Goal: Task Accomplishment & Management: Use online tool/utility

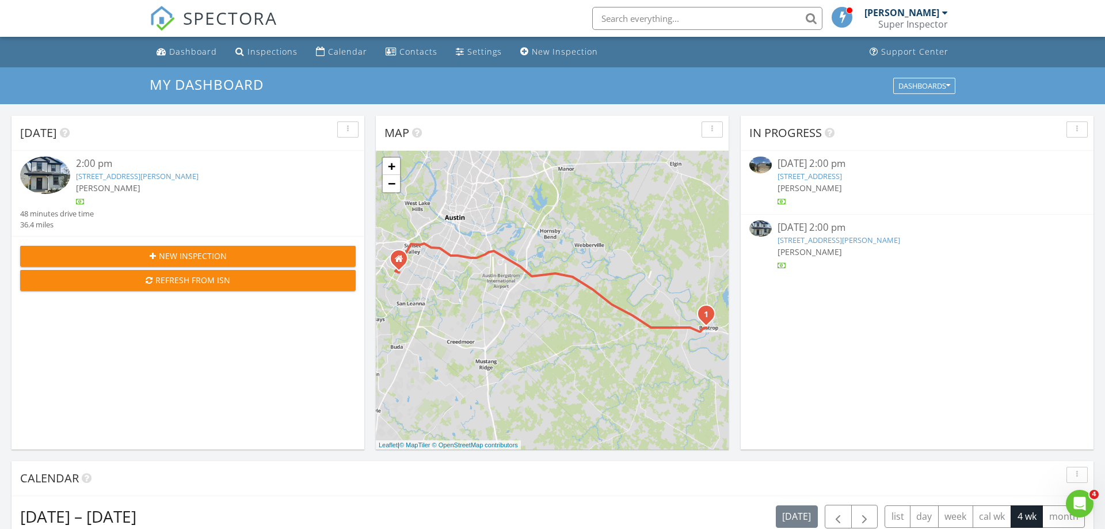
click at [59, 182] on img at bounding box center [45, 174] width 50 height 37
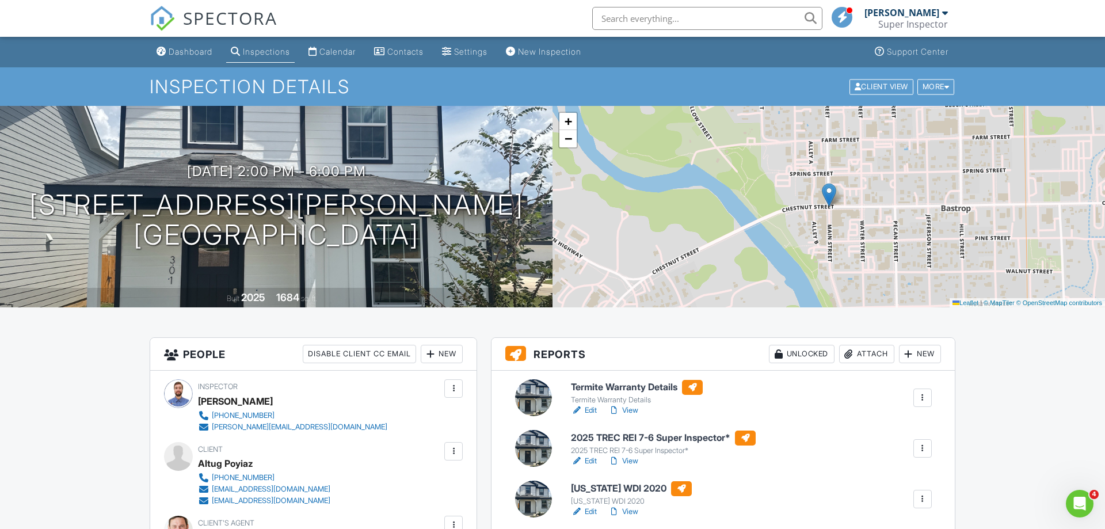
click at [632, 460] on link "View" at bounding box center [623, 461] width 30 height 12
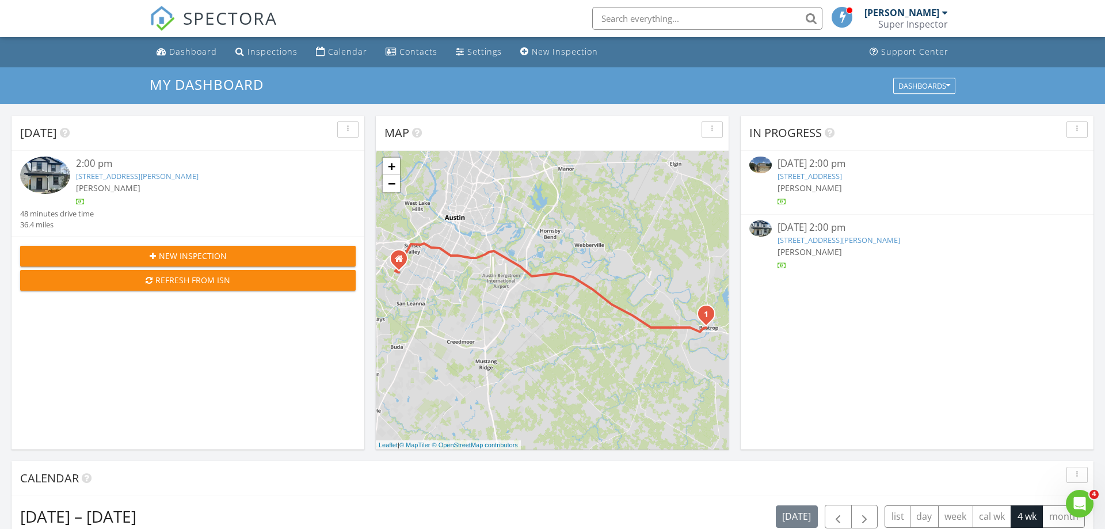
click at [772, 165] on div at bounding box center [763, 166] width 28 height 20
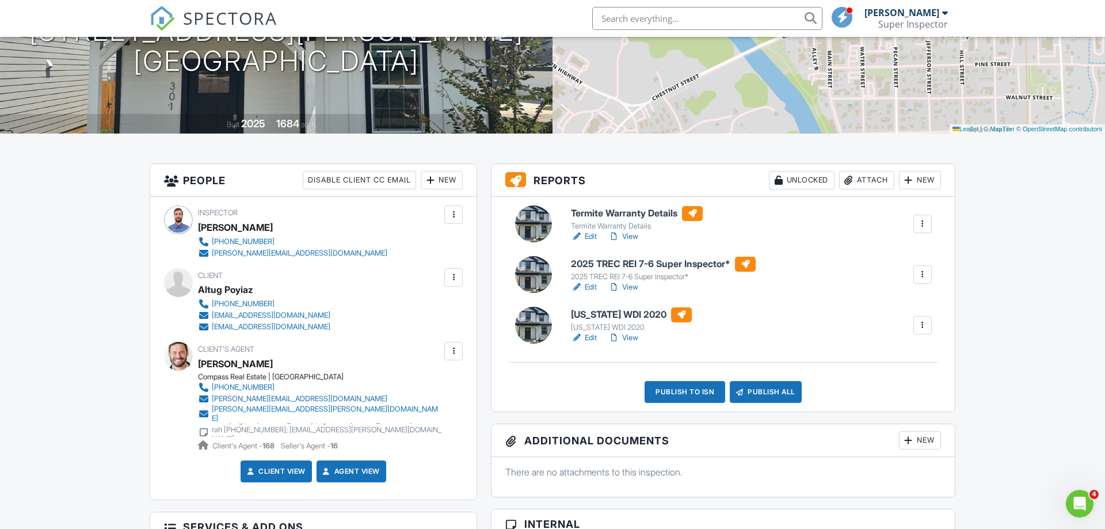
scroll to position [176, 0]
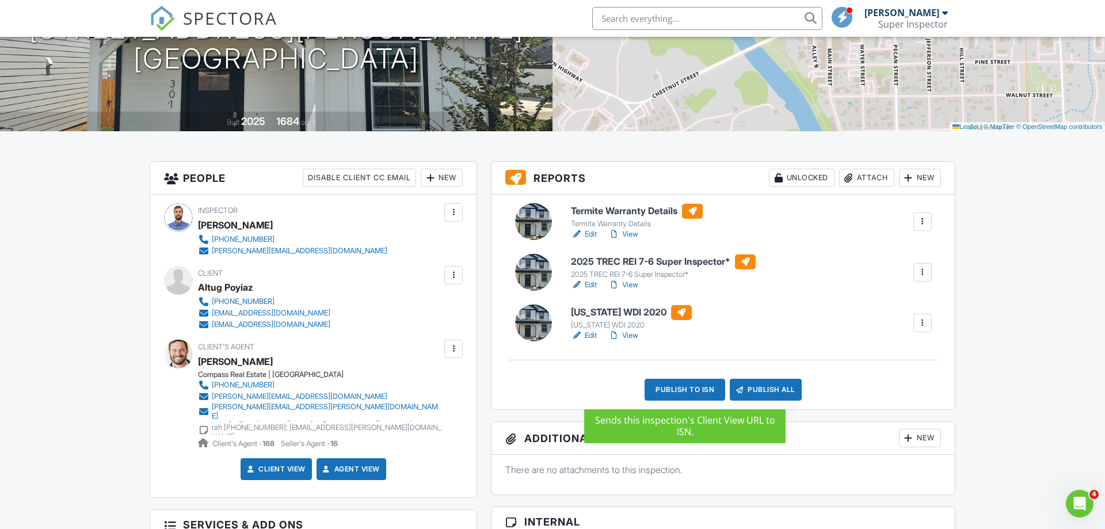
click at [682, 387] on div "Publish to ISN" at bounding box center [684, 390] width 81 height 22
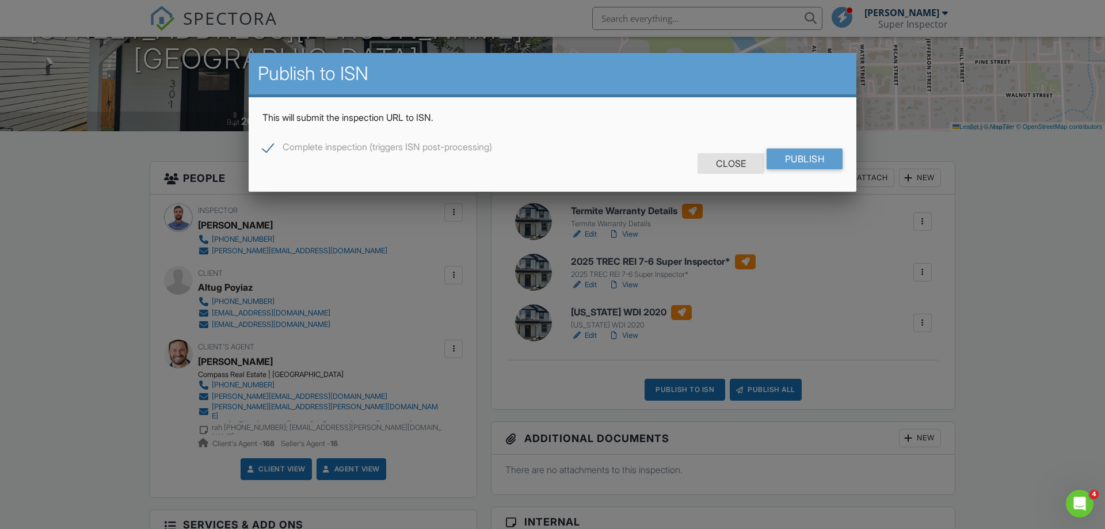
click at [723, 163] on div "Close" at bounding box center [730, 163] width 67 height 21
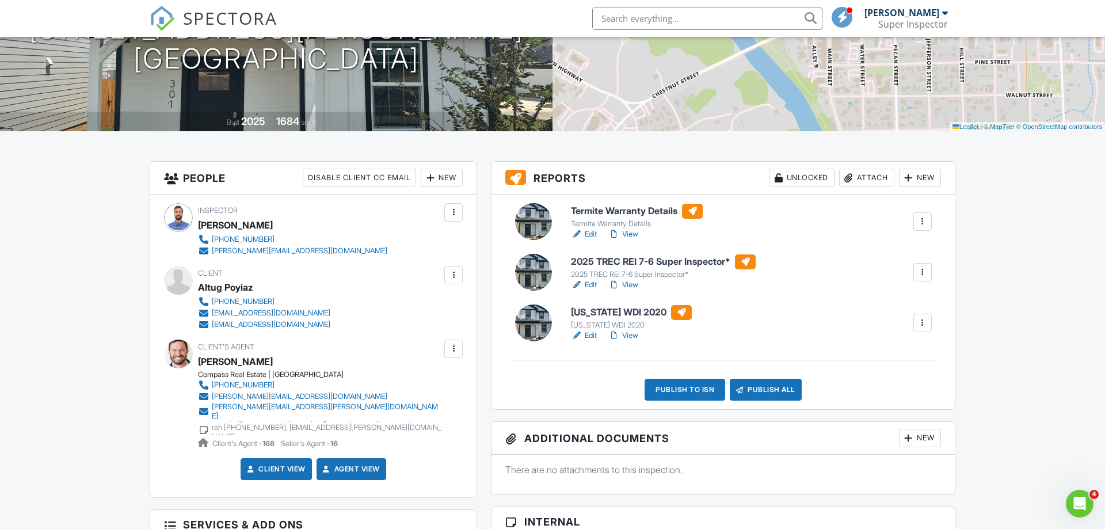
scroll to position [0, 0]
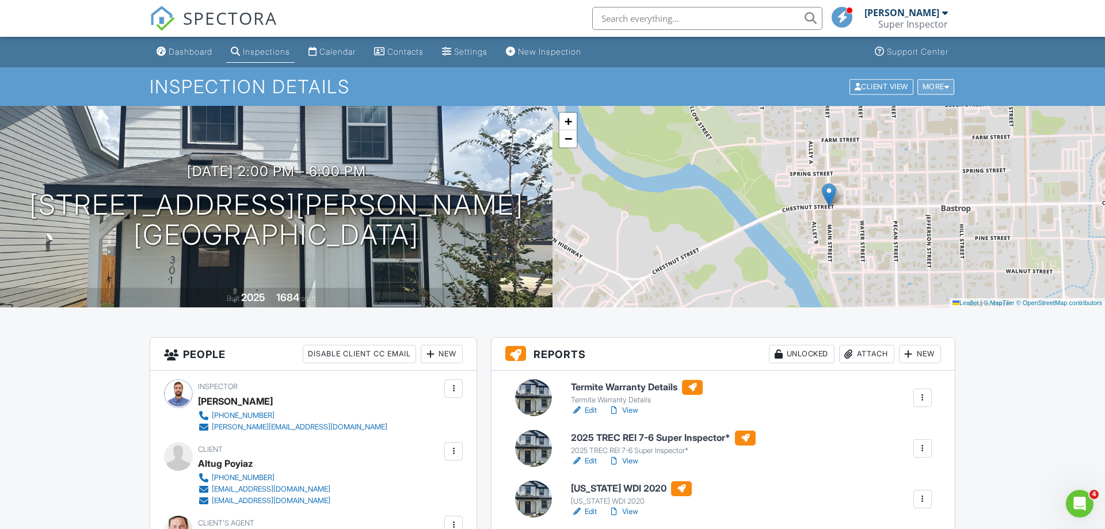
click at [945, 83] on div at bounding box center [946, 86] width 5 height 7
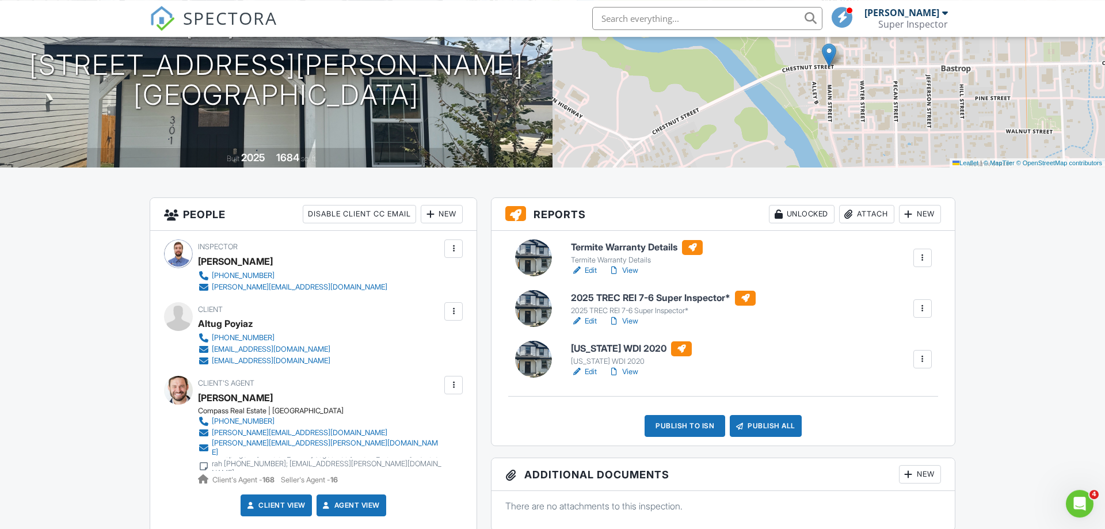
scroll to position [176, 0]
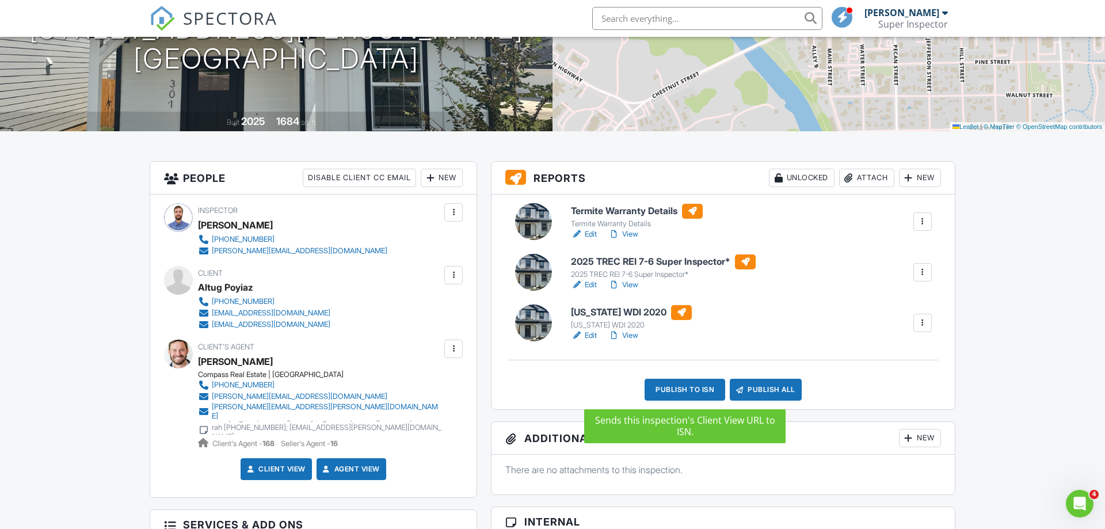
click at [692, 388] on div "Publish to ISN" at bounding box center [684, 390] width 81 height 22
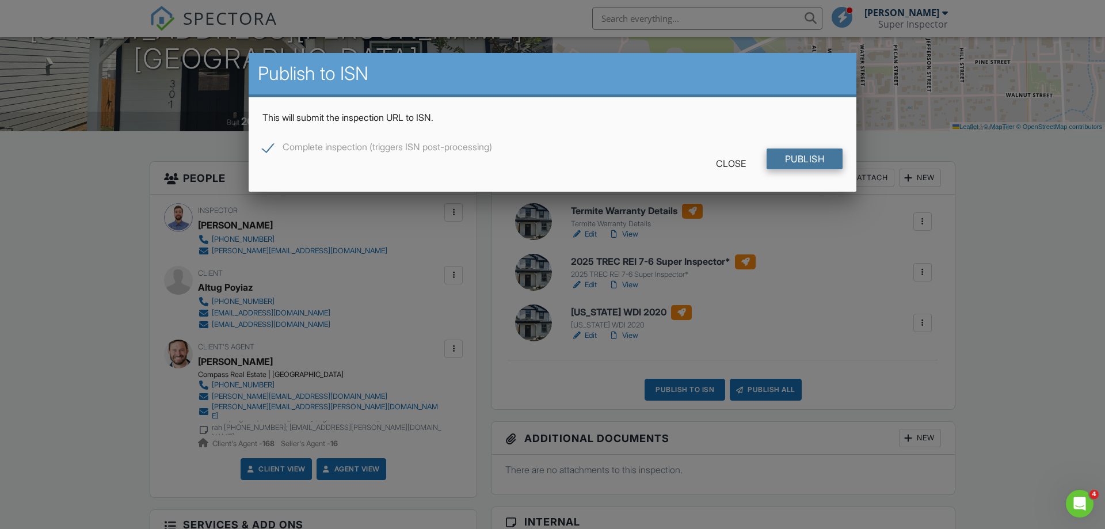
click at [819, 159] on input "Publish" at bounding box center [804, 158] width 77 height 21
